Goal: Information Seeking & Learning: Check status

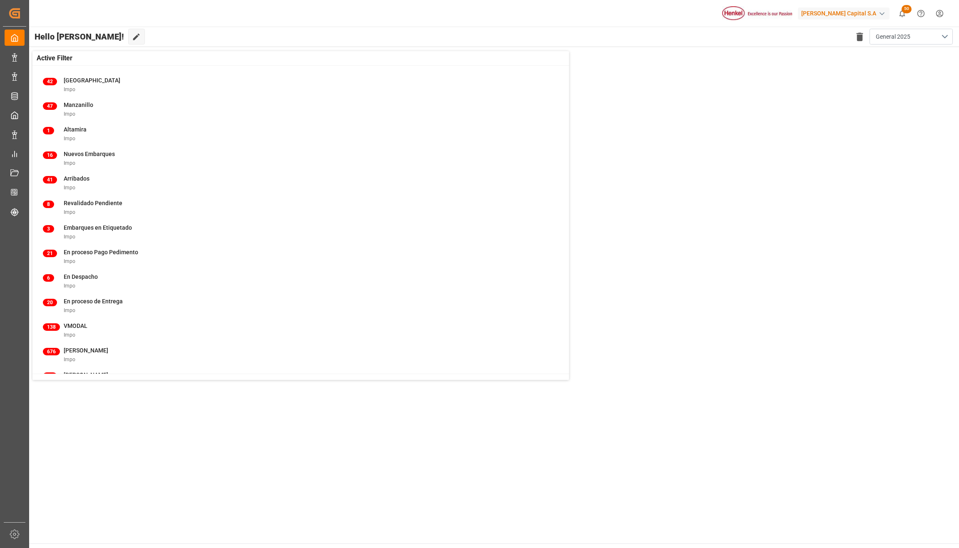
click at [726, 245] on div "Active Filter 42 Veracruz Impo 47 Manzanillo Impo 1 Altamira Impo 16 Nuevos Emb…" at bounding box center [493, 215] width 931 height 337
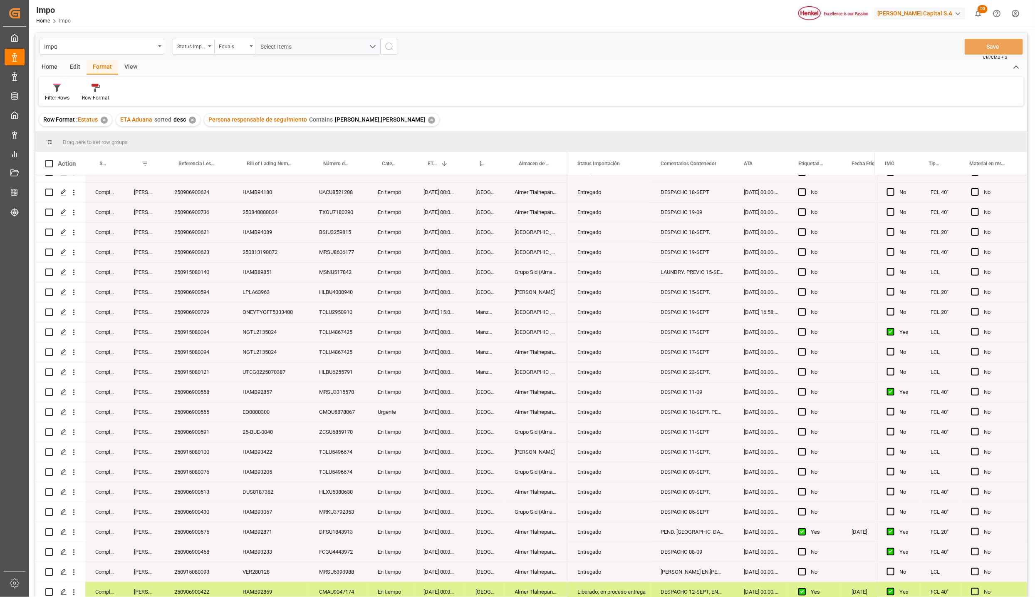
scroll to position [1373, 0]
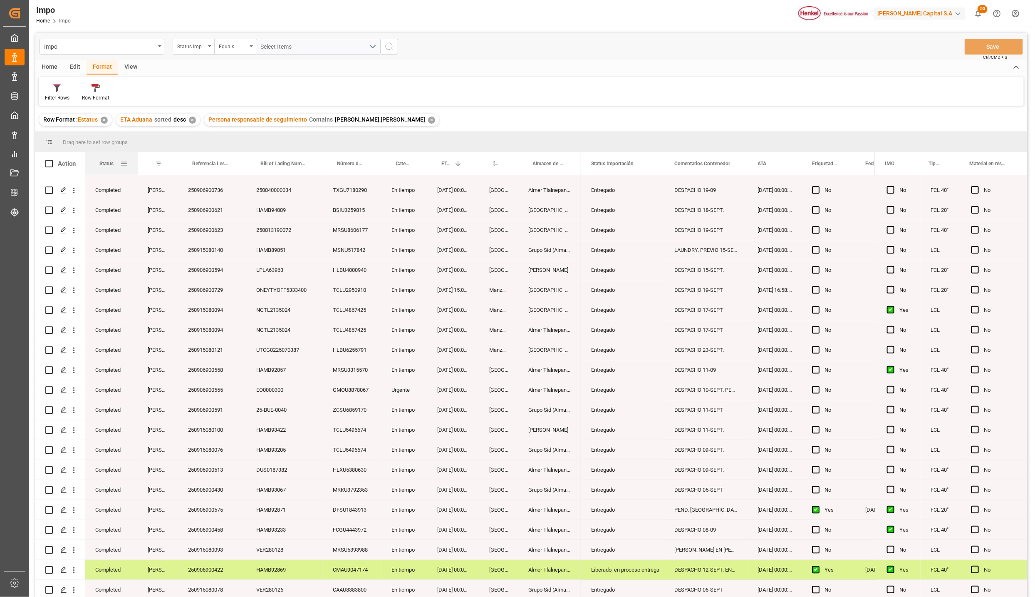
drag, startPoint x: 122, startPoint y: 158, endPoint x: 136, endPoint y: 156, distance: 13.8
click at [136, 156] on div at bounding box center [137, 163] width 3 height 23
click at [124, 164] on span at bounding box center [123, 163] width 7 height 7
click at [139, 189] on div "Not equal" at bounding box center [159, 187] width 70 height 6
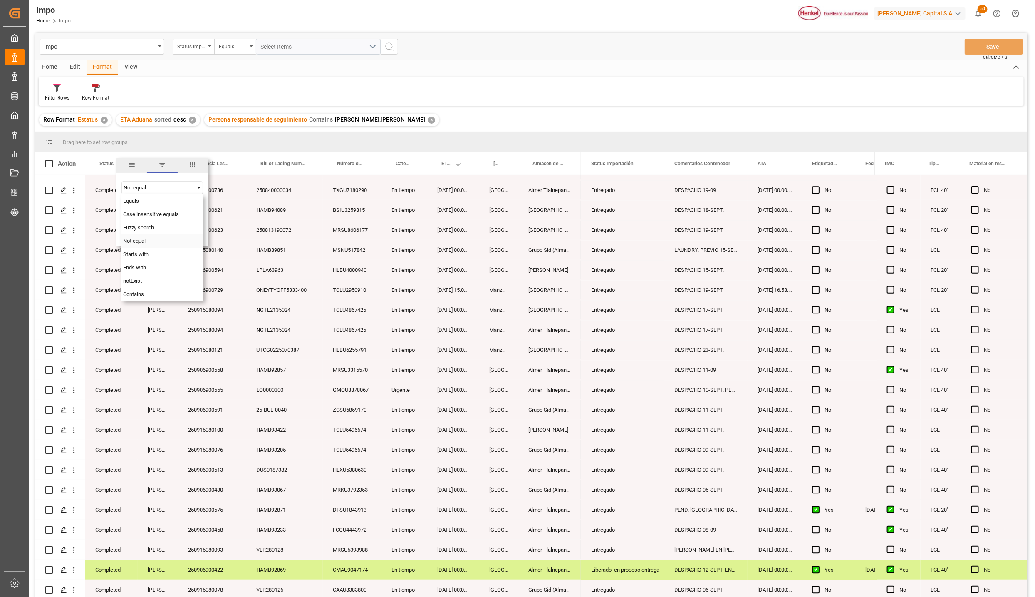
click at [150, 241] on div "Not equal" at bounding box center [163, 240] width 82 height 13
click at [141, 211] on input "Filter Value" at bounding box center [163, 208] width 82 height 17
type input "Completed"
click at [166, 230] on button "Apply" at bounding box center [172, 234] width 15 height 8
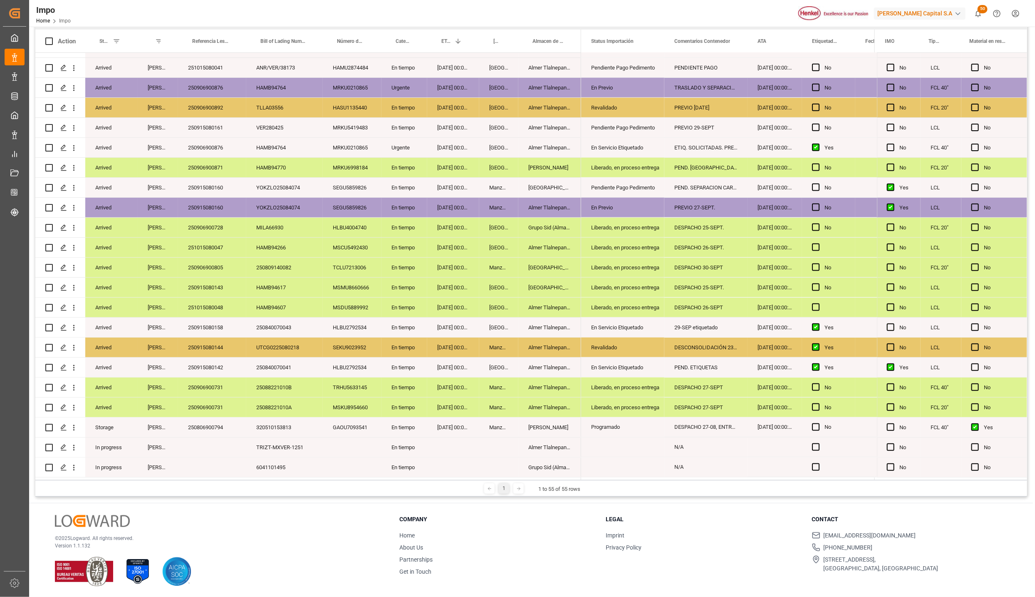
scroll to position [124, 0]
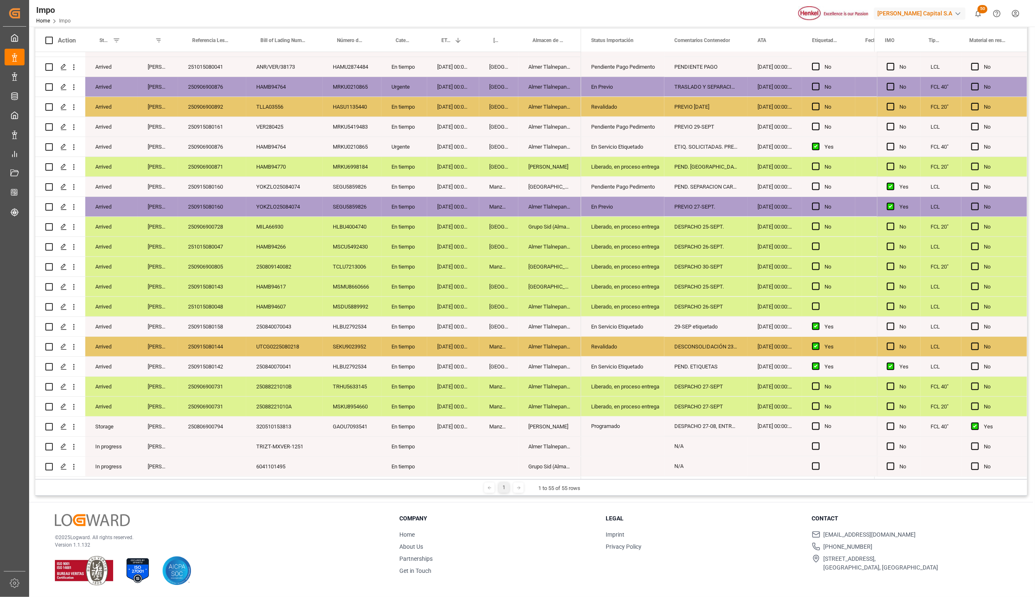
click at [355, 385] on div "TRHU5633145" at bounding box center [352, 387] width 59 height 20
click at [338, 439] on div "Press SPACE to select this row." at bounding box center [352, 447] width 59 height 20
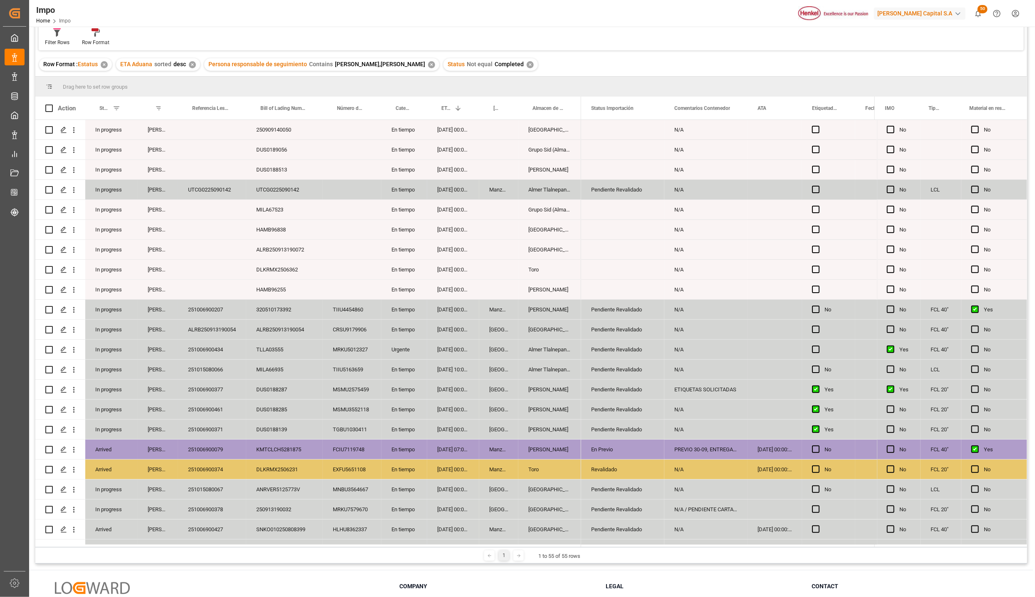
scroll to position [0, 0]
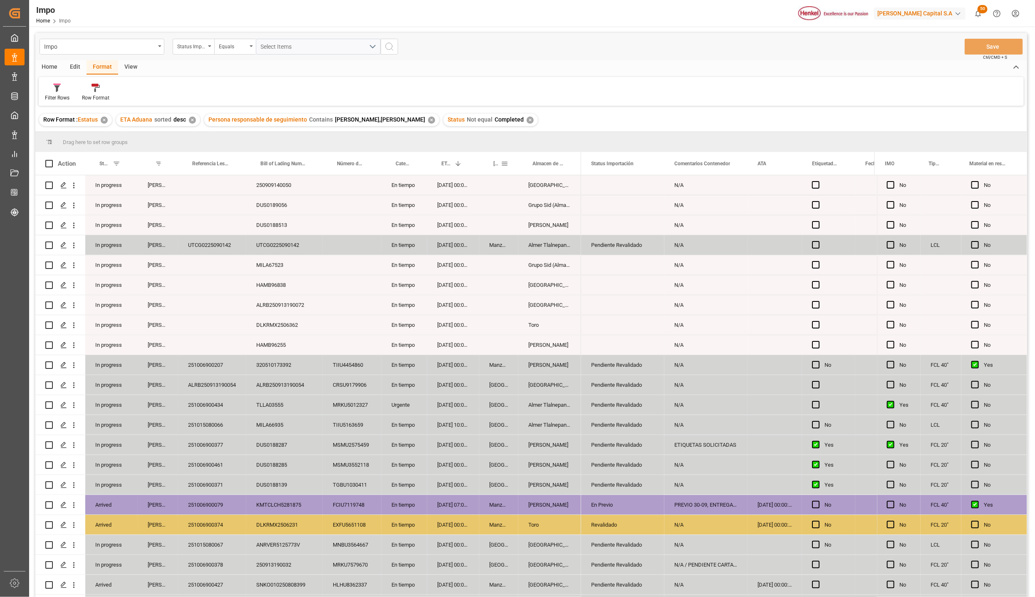
click at [506, 161] on span at bounding box center [504, 163] width 7 height 7
click at [519, 200] on input "Filter Value" at bounding box center [543, 208] width 82 height 17
type input "[GEOGRAPHIC_DATA]"
click at [554, 234] on button "Apply" at bounding box center [553, 234] width 15 height 8
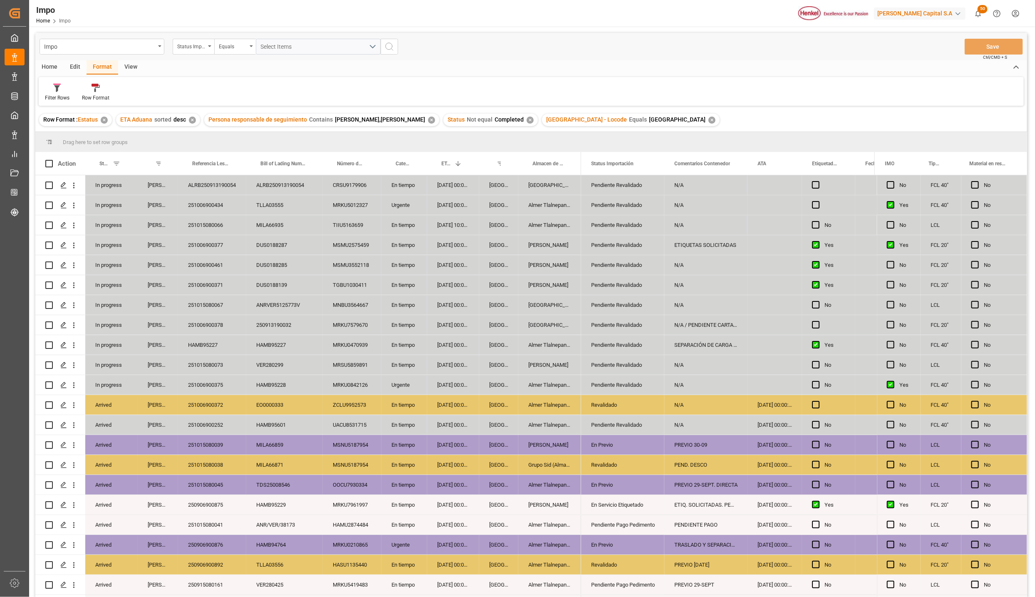
click at [450, 321] on div "[DATE] 00:00:00" at bounding box center [453, 325] width 52 height 20
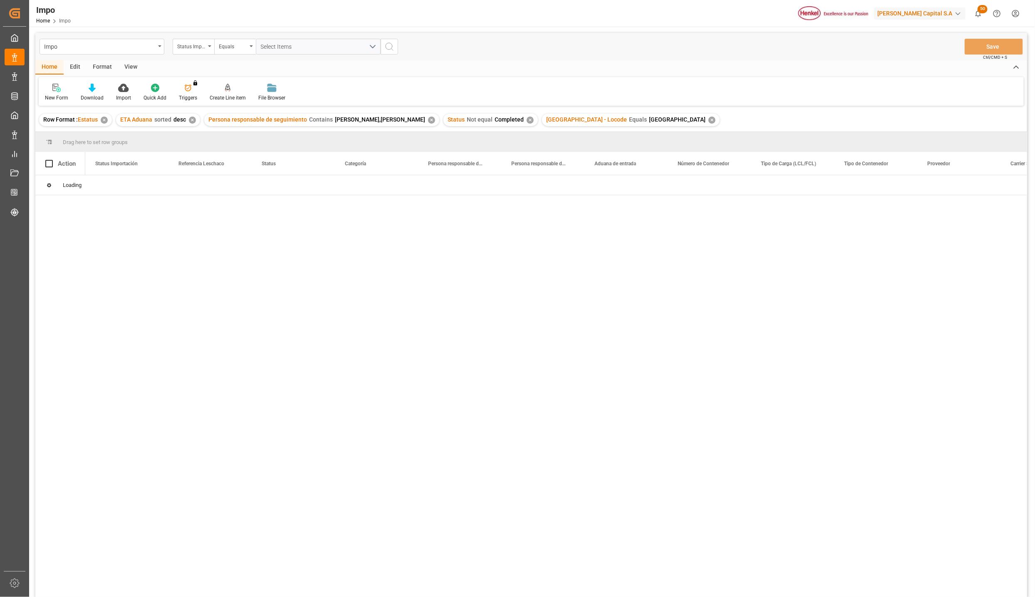
click at [709, 118] on div "✕" at bounding box center [712, 120] width 7 height 7
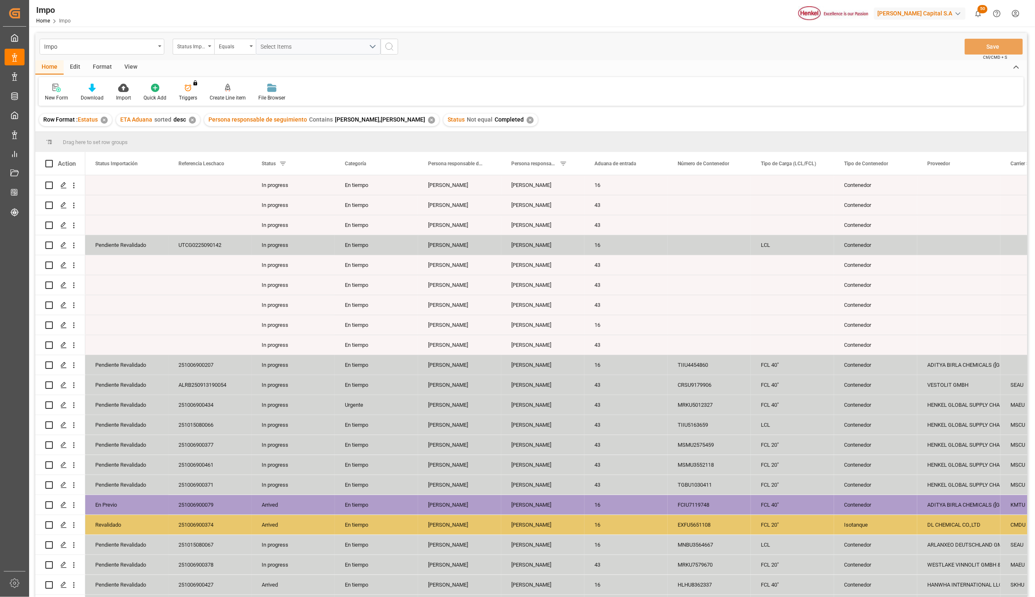
click at [131, 66] on div "View" at bounding box center [130, 67] width 25 height 14
click at [107, 94] on div "Standard Templates" at bounding box center [95, 97] width 42 height 7
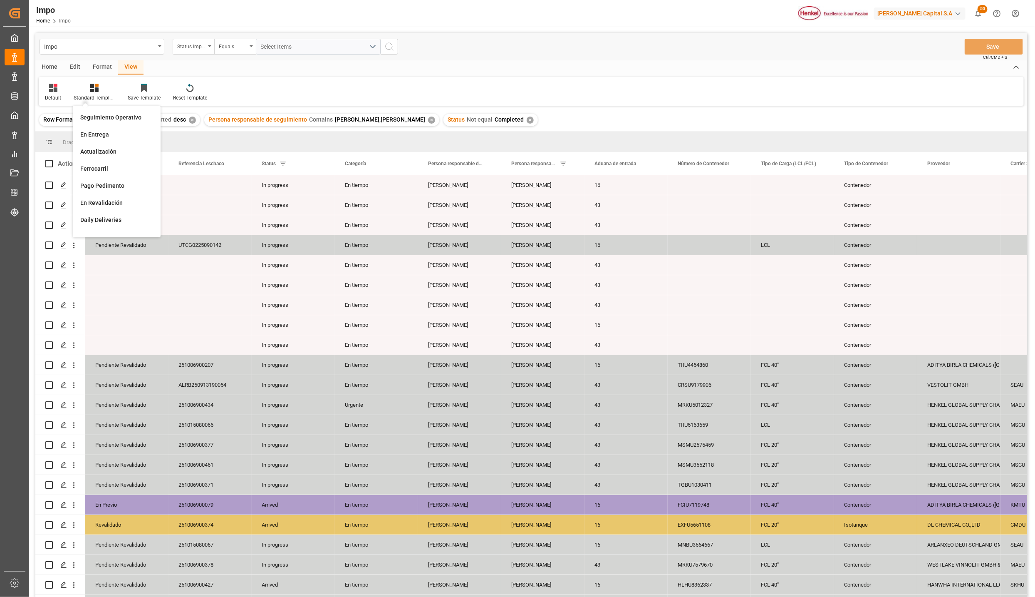
click at [110, 112] on div "Seguimiento Operativo" at bounding box center [116, 117] width 81 height 17
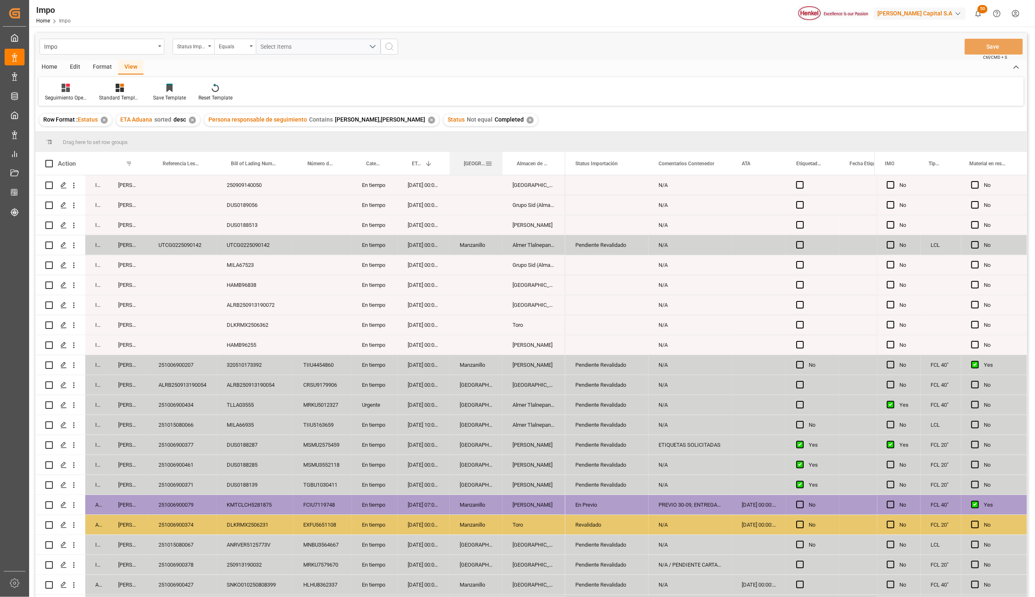
drag, startPoint x: 487, startPoint y: 155, endPoint x: 501, endPoint y: 152, distance: 14.0
click at [501, 152] on div at bounding box center [502, 163] width 3 height 23
click at [489, 164] on span at bounding box center [488, 163] width 7 height 7
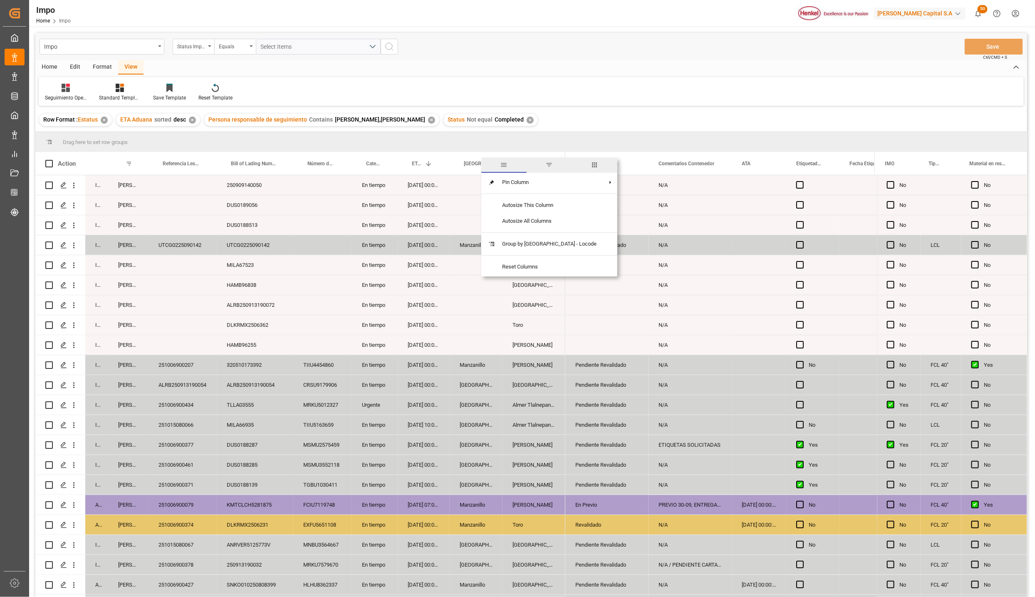
click at [546, 169] on span "filter" at bounding box center [549, 164] width 7 height 7
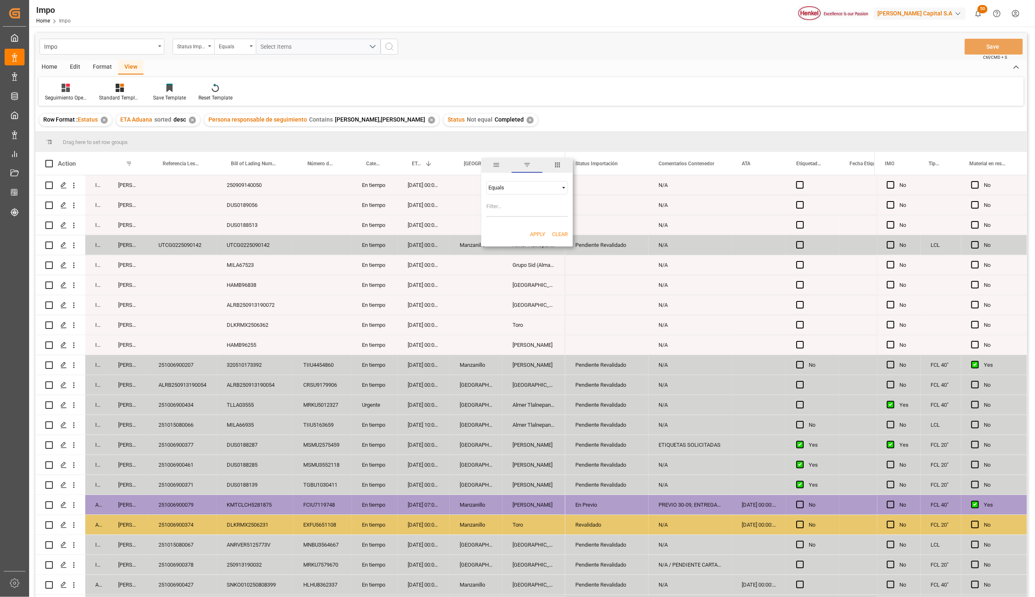
click at [517, 209] on input "Filter Value" at bounding box center [528, 208] width 82 height 17
type input "Manzanillo"
click at [535, 228] on div "Apply Clear" at bounding box center [528, 234] width 92 height 22
click at [536, 232] on button "Apply" at bounding box center [537, 234] width 15 height 8
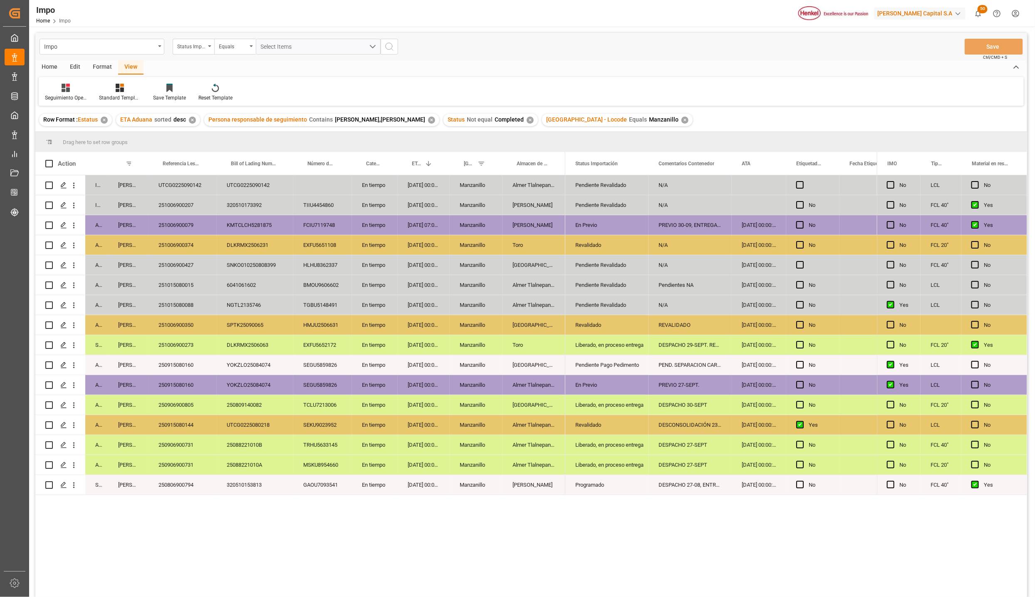
click at [502, 314] on div "Manzanillo" at bounding box center [476, 305] width 53 height 20
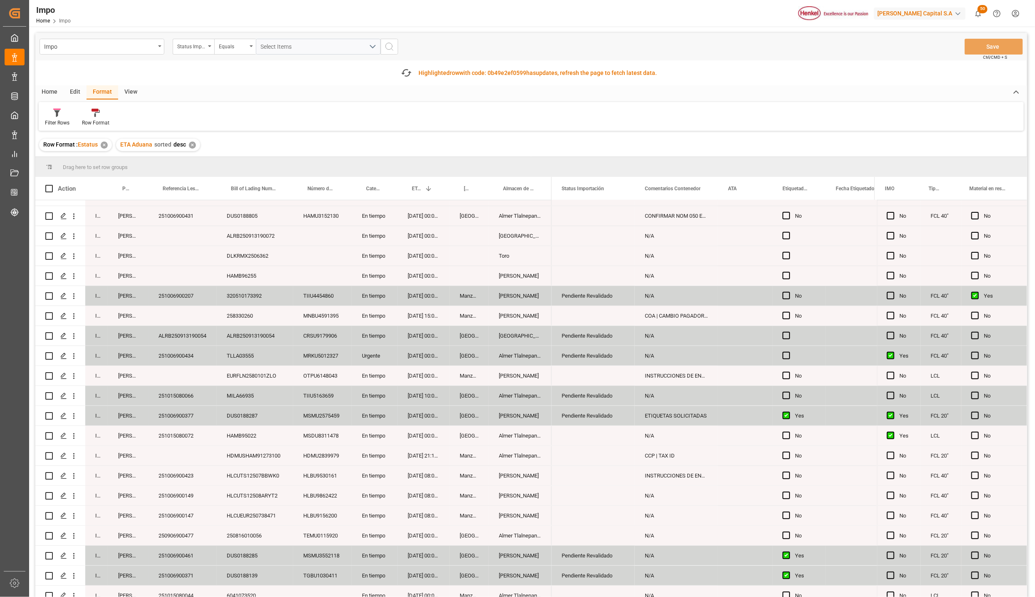
scroll to position [624, 0]
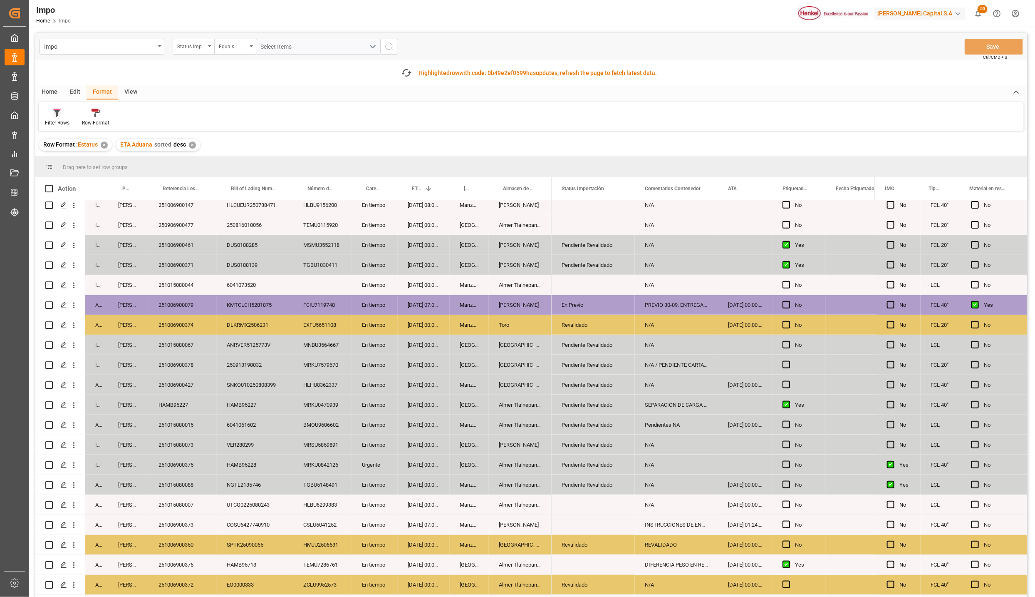
click at [56, 115] on icon at bounding box center [56, 113] width 7 height 8
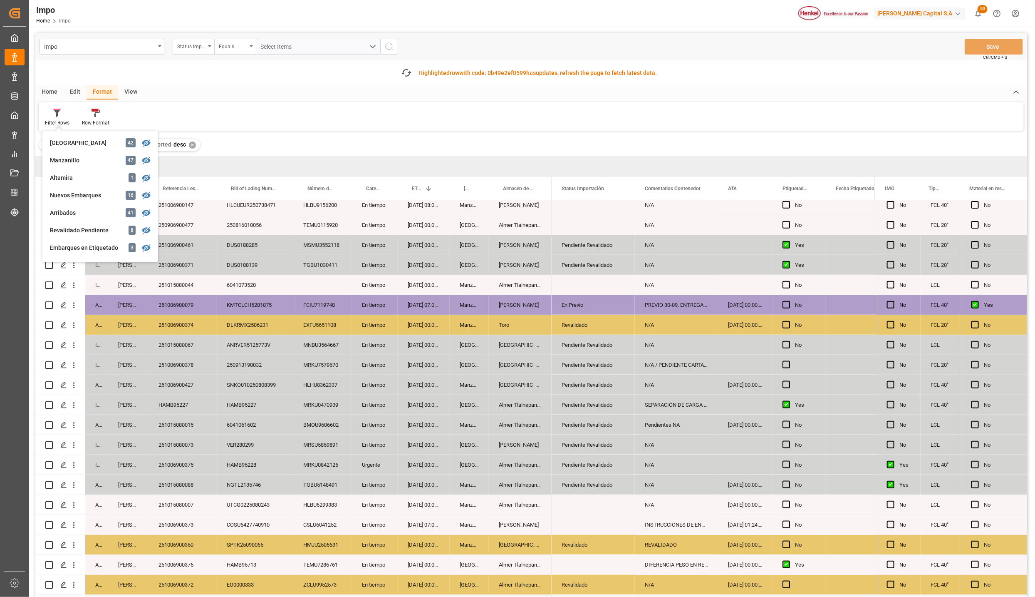
click at [79, 194] on div "Nuevos Embarques" at bounding box center [86, 195] width 73 height 9
